Goal: Task Accomplishment & Management: Complete application form

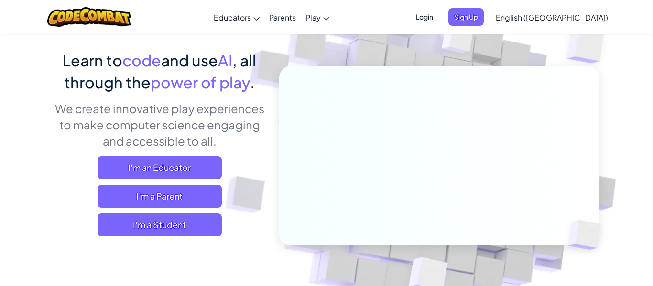
scroll to position [69, 0]
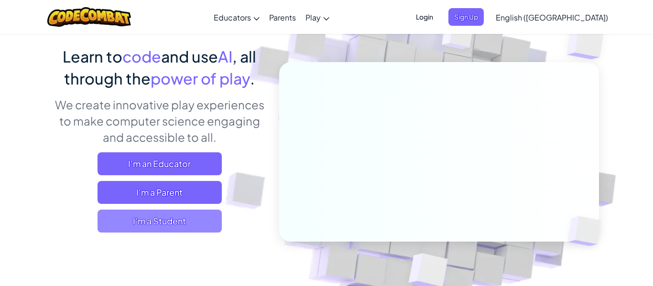
click at [212, 216] on span "I'm a Student" at bounding box center [160, 221] width 124 height 23
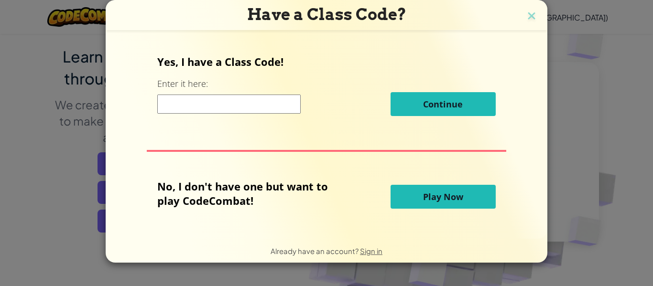
click at [240, 100] on input at bounding box center [228, 104] width 143 height 19
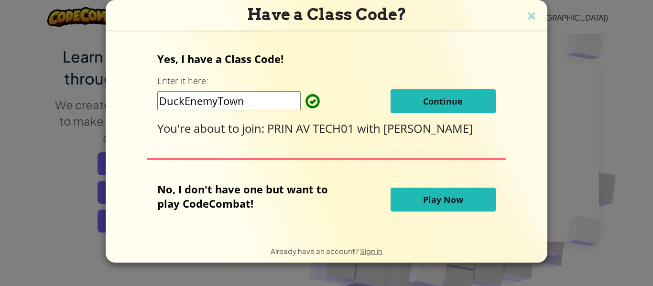
type input "DuckEnemyTown"
click at [434, 92] on button "Continue" at bounding box center [443, 101] width 105 height 24
